Goal: Task Accomplishment & Management: Use online tool/utility

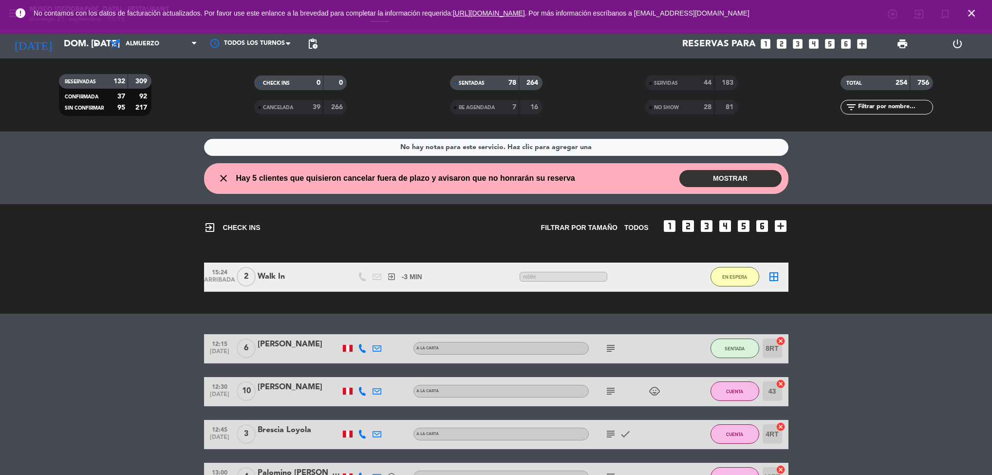
click at [981, 19] on span "close" at bounding box center [972, 13] width 26 height 26
click at [978, 12] on span "close" at bounding box center [972, 13] width 26 height 26
click at [972, 10] on icon "close" at bounding box center [972, 13] width 12 height 12
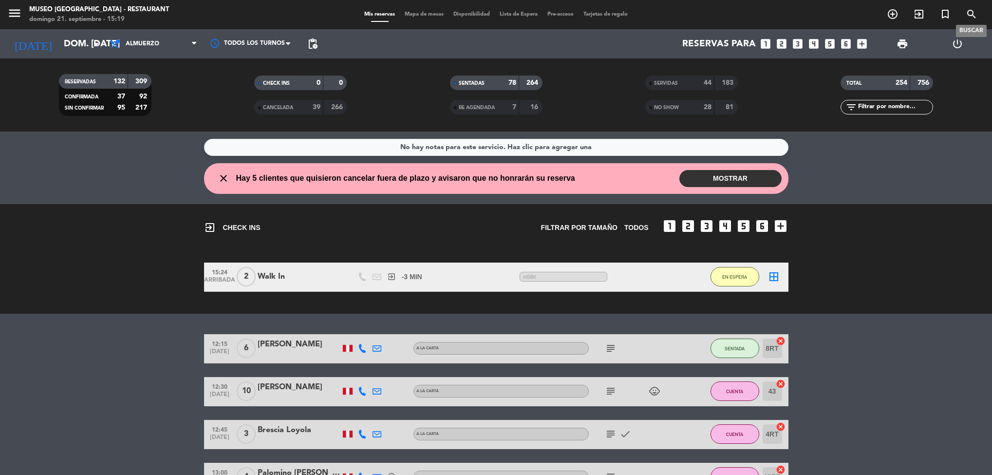
click at [435, 6] on div "menu [GEOGRAPHIC_DATA] - Restaurant [PERSON_NAME] 21. septiembre - 15:19 Mis re…" at bounding box center [496, 14] width 992 height 29
click at [424, 14] on span "Mapa de mesas" at bounding box center [424, 14] width 49 height 5
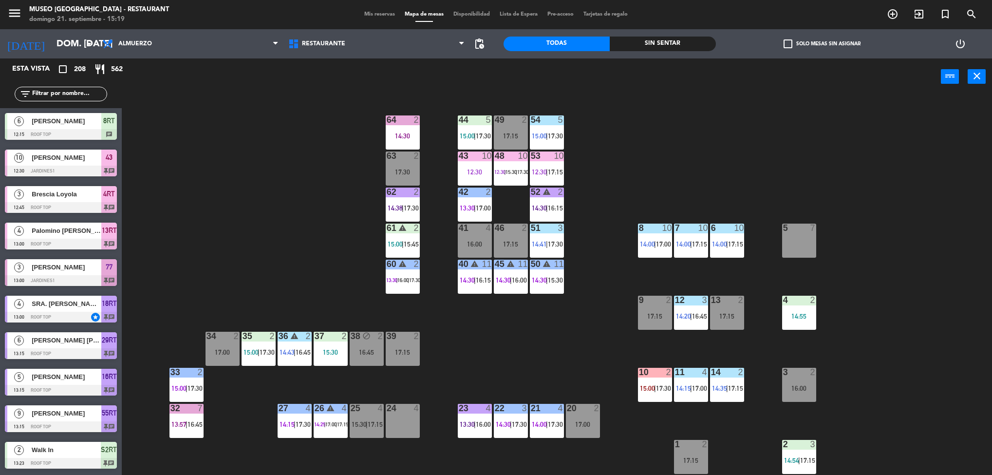
drag, startPoint x: 616, startPoint y: 214, endPoint x: 616, endPoint y: 199, distance: 15.1
click at [616, 199] on div "44 5 15:00 | 17:30 49 2 17:15 54 5 15:00 | 17:30 64 2 14:30 48 10 12:30 | 15:30…" at bounding box center [562, 288] width 861 height 380
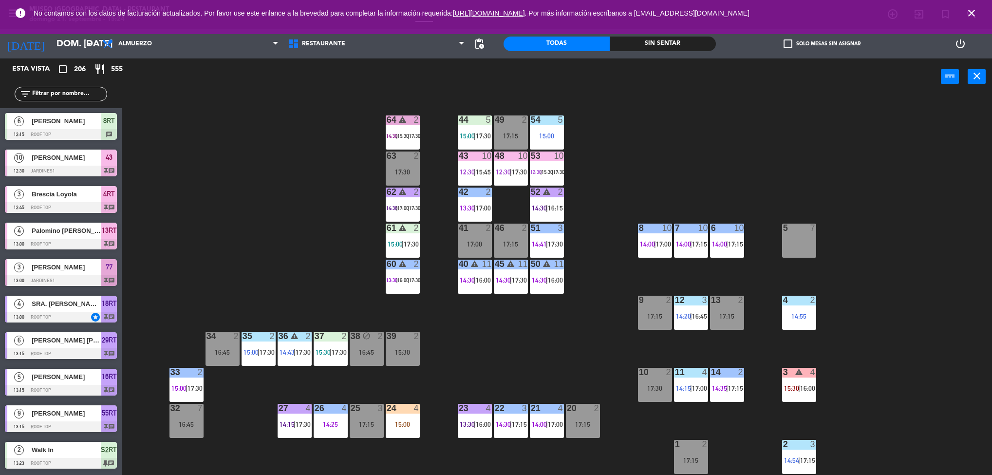
drag, startPoint x: 607, startPoint y: 286, endPoint x: 801, endPoint y: 364, distance: 209.6
click at [593, 362] on div "44 5 15:00 | 17:30 49 2 17:15 54 5 15:00 64 warning 2 14:30 | 15:30 | 17:30 48 …" at bounding box center [562, 288] width 861 height 380
click at [813, 321] on div "4 2 14:55" at bounding box center [799, 313] width 34 height 34
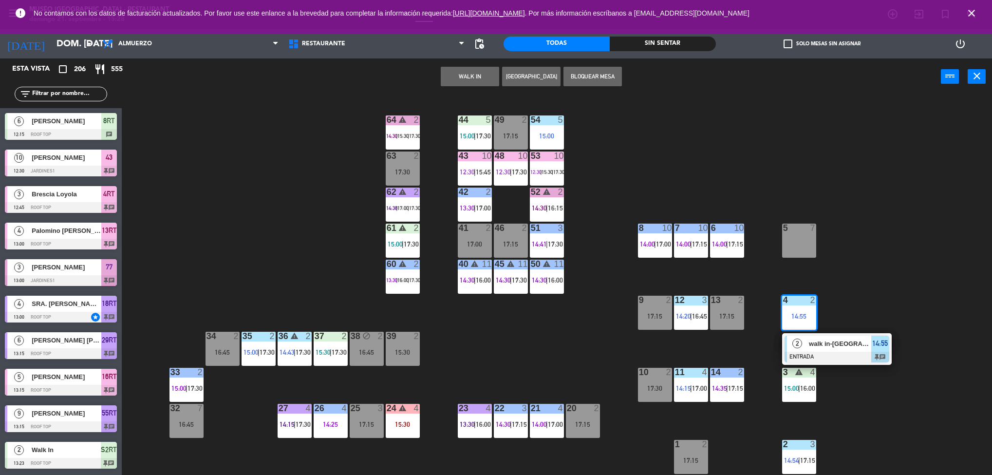
click at [893, 411] on div "44 5 15:00 | 17:30 49 2 17:15 54 5 15:00 64 warning 2 14:30 | 15:30 | 17:30 48 …" at bounding box center [562, 288] width 861 height 380
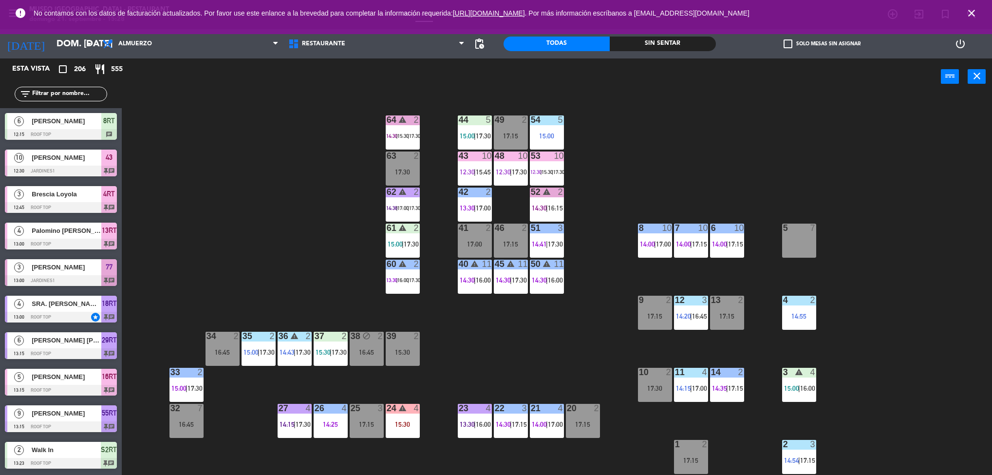
click at [804, 379] on div "3 warning 4 15:00 | 16:00" at bounding box center [799, 385] width 34 height 34
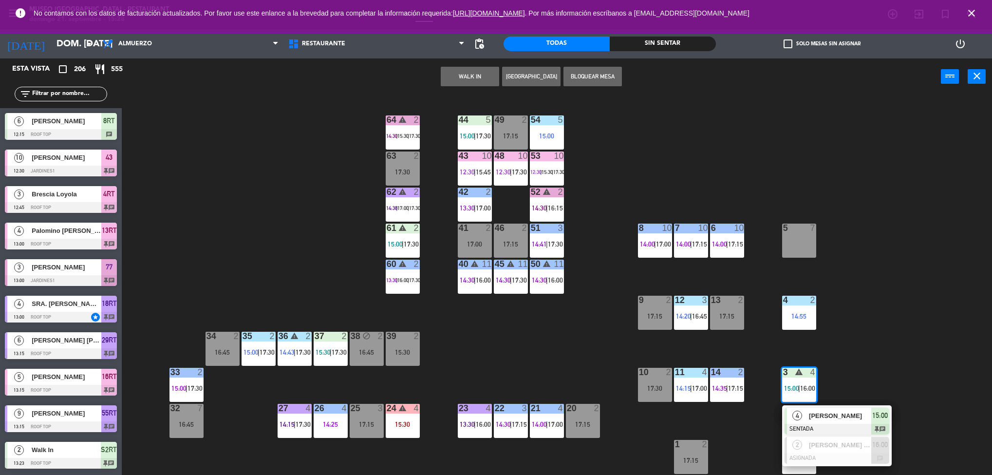
click at [870, 420] on div "4 [PERSON_NAME] SENTADA 15:00 chat" at bounding box center [837, 421] width 124 height 32
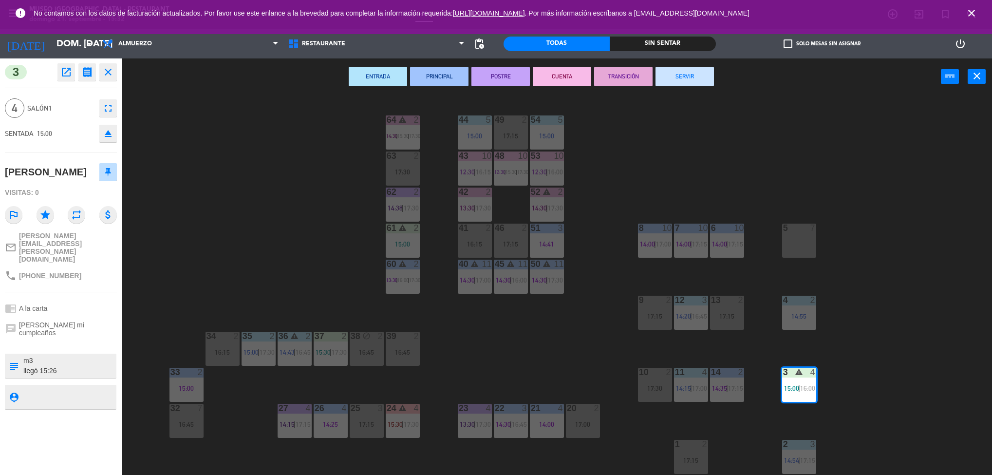
click at [949, 23] on span "No contamos con los datos de facturación actualizados. Por favor use este enlan…" at bounding box center [496, 13] width 925 height 21
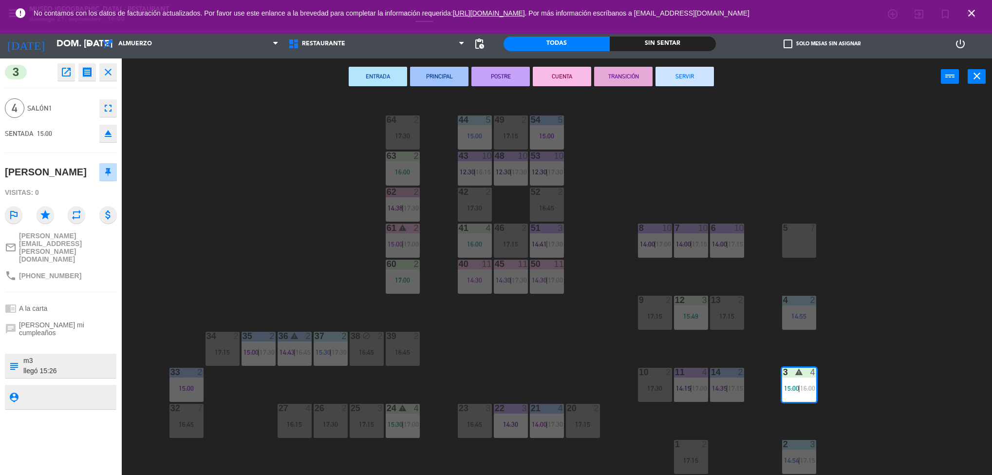
click at [288, 232] on div "44 5 15:00 49 2 17:15 54 5 15:00 64 2 17:30 48 10 12:30 | 17:30 53 10 12:30 | 1…" at bounding box center [562, 288] width 861 height 380
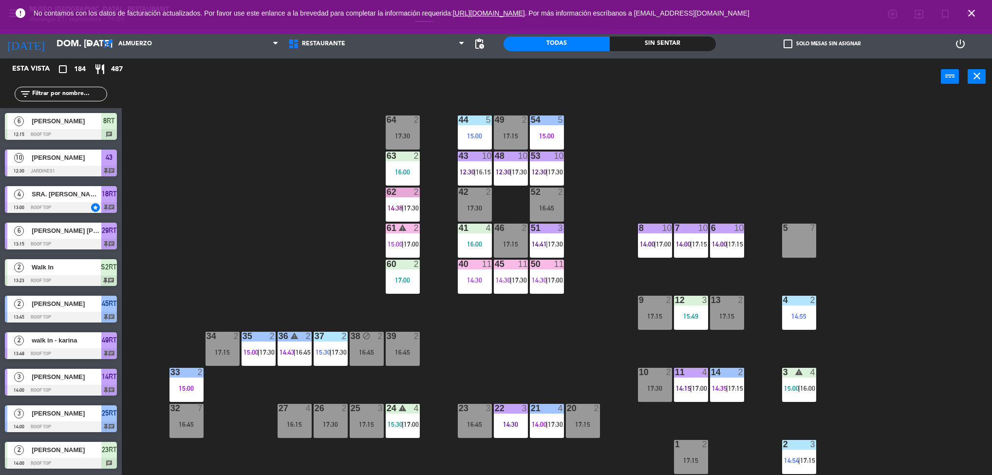
click at [648, 52] on div "Todas Sin sentar" at bounding box center [610, 43] width 212 height 29
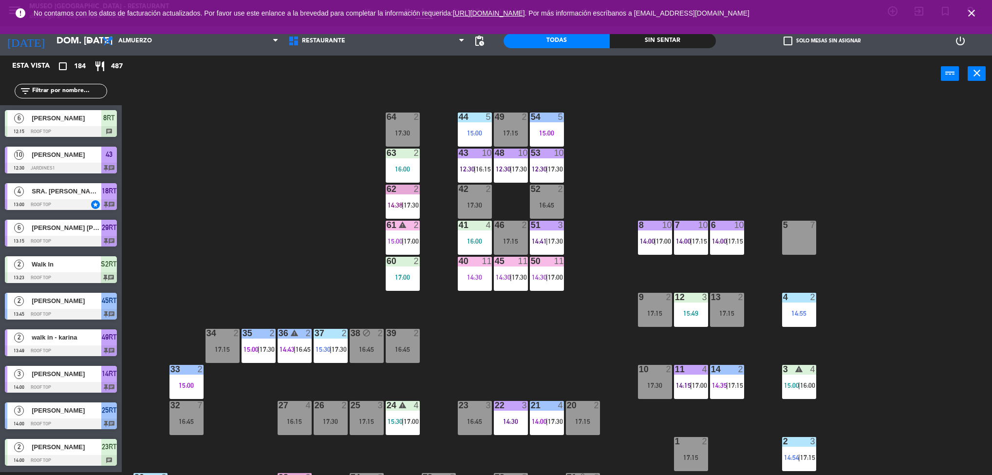
click at [648, 40] on div "Sin sentar" at bounding box center [663, 41] width 106 height 15
